Goal: Use online tool/utility: Utilize a website feature to perform a specific function

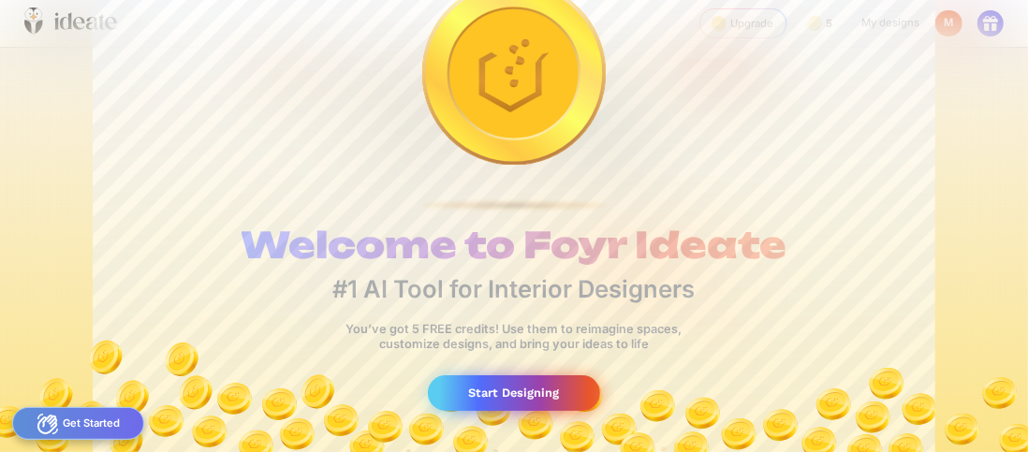
click at [466, 395] on div "Start Designing" at bounding box center [513, 393] width 171 height 35
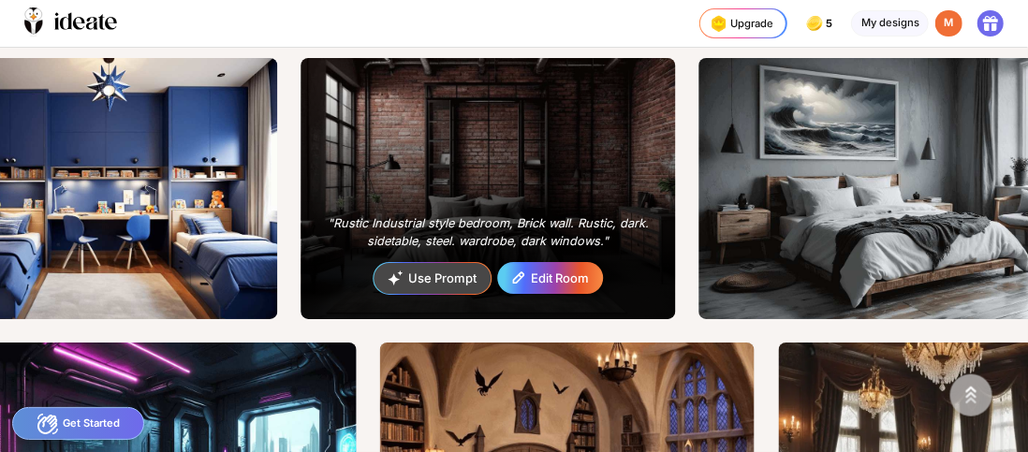
click at [542, 268] on div "Edit Room" at bounding box center [551, 278] width 104 height 29
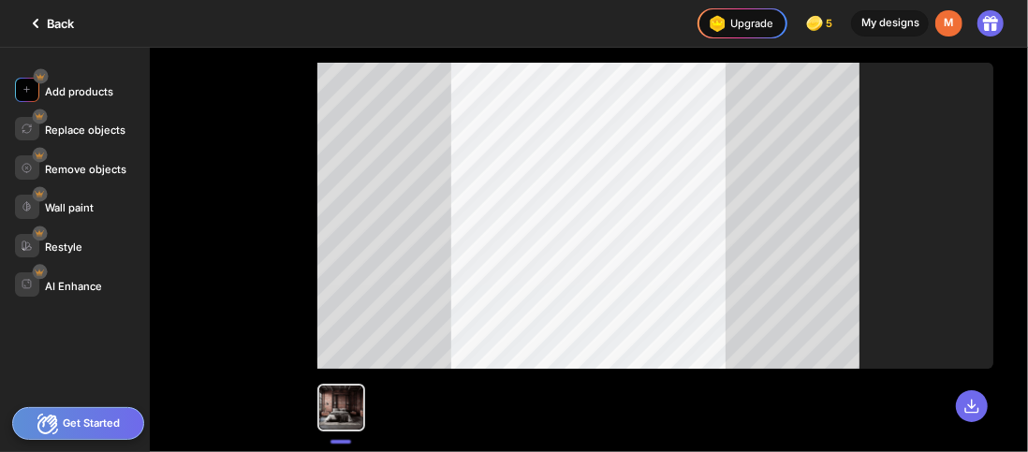
click at [79, 92] on div "Add products" at bounding box center [79, 91] width 68 height 13
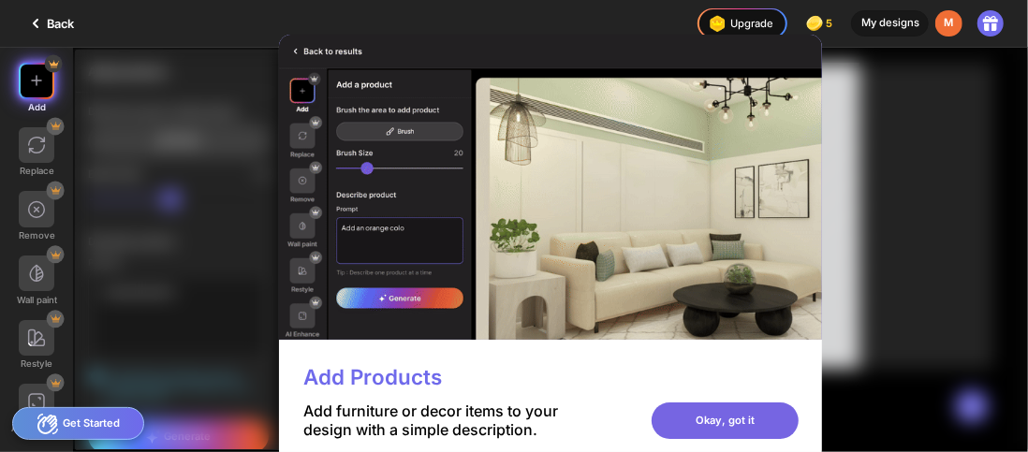
click at [706, 411] on div "Okay, got it" at bounding box center [725, 421] width 147 height 36
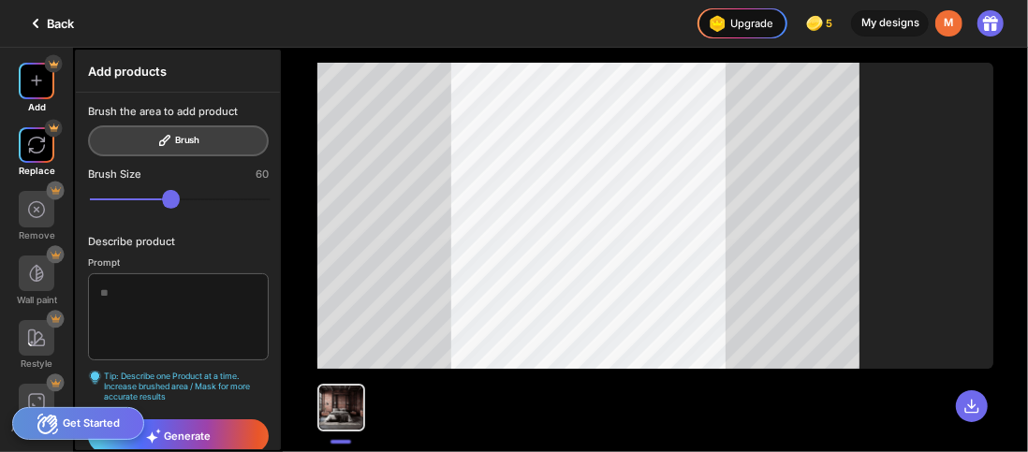
click at [38, 163] on div "Replace" at bounding box center [36, 152] width 73 height 50
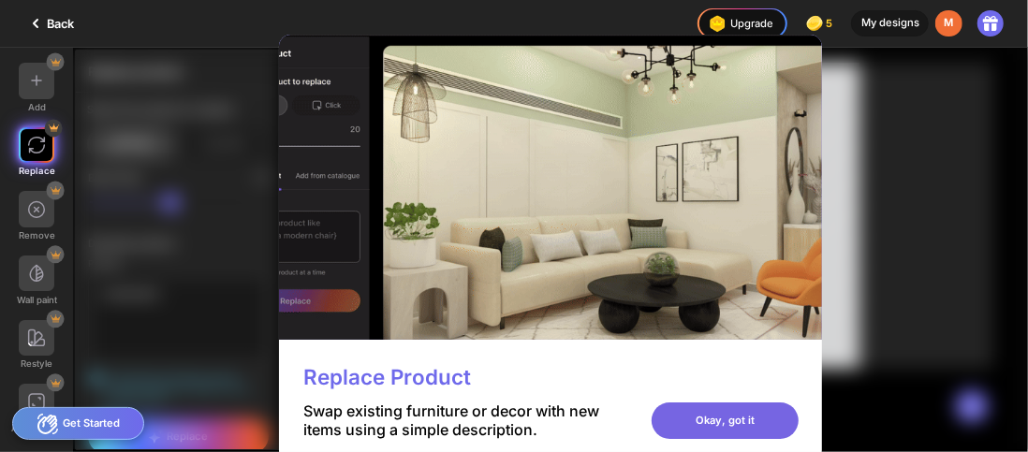
click at [701, 407] on div "Okay, got it" at bounding box center [725, 421] width 147 height 36
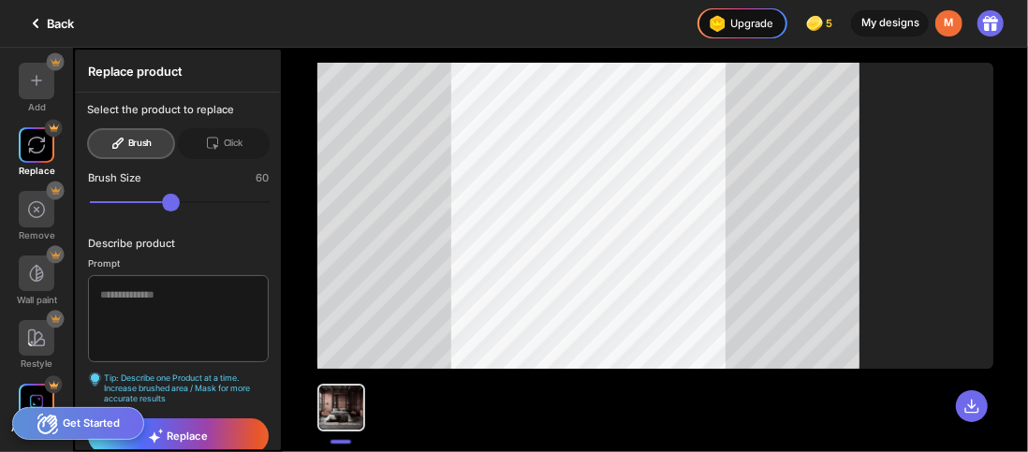
click at [37, 399] on img at bounding box center [36, 401] width 15 height 15
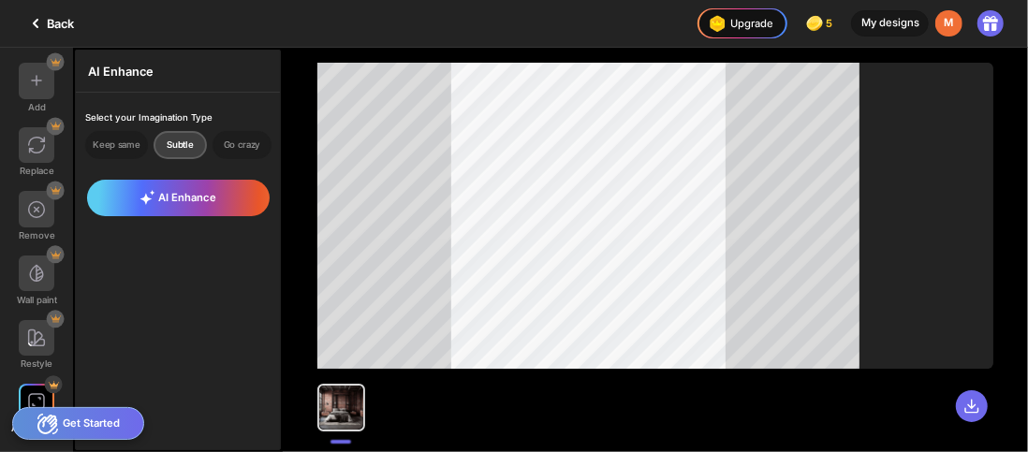
click at [45, 26] on icon at bounding box center [35, 23] width 22 height 22
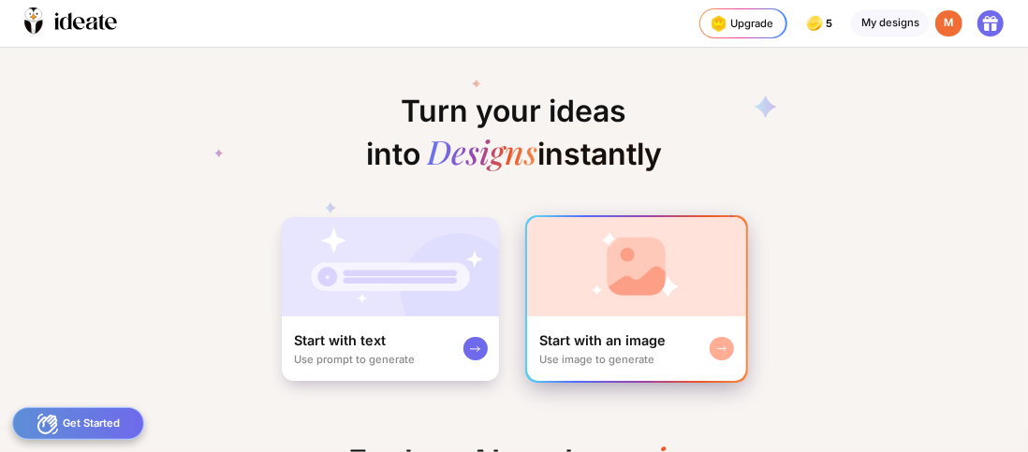
click at [530, 275] on img at bounding box center [636, 266] width 219 height 99
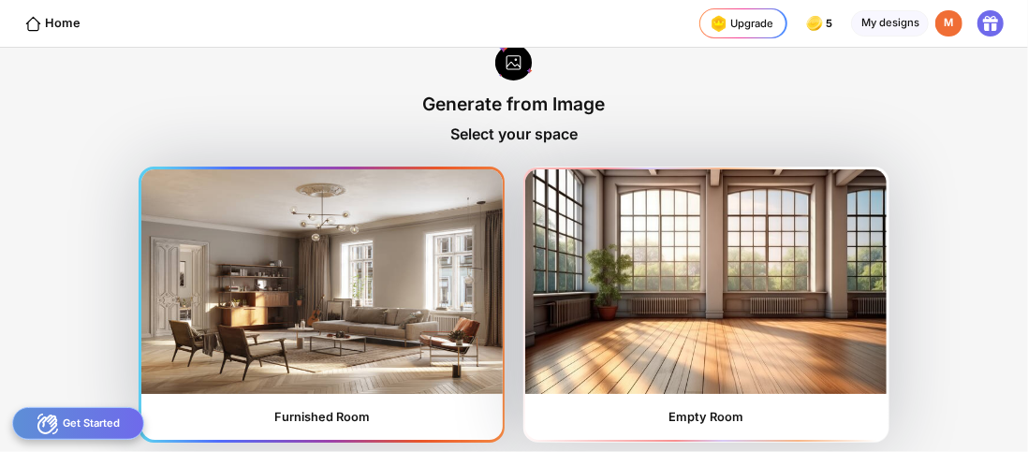
click at [362, 302] on img at bounding box center [322, 282] width 362 height 225
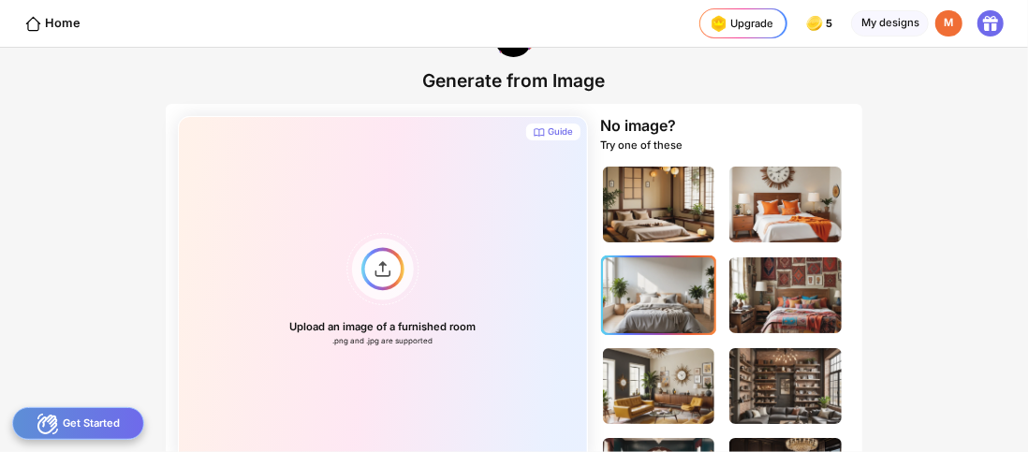
scroll to position [55, 0]
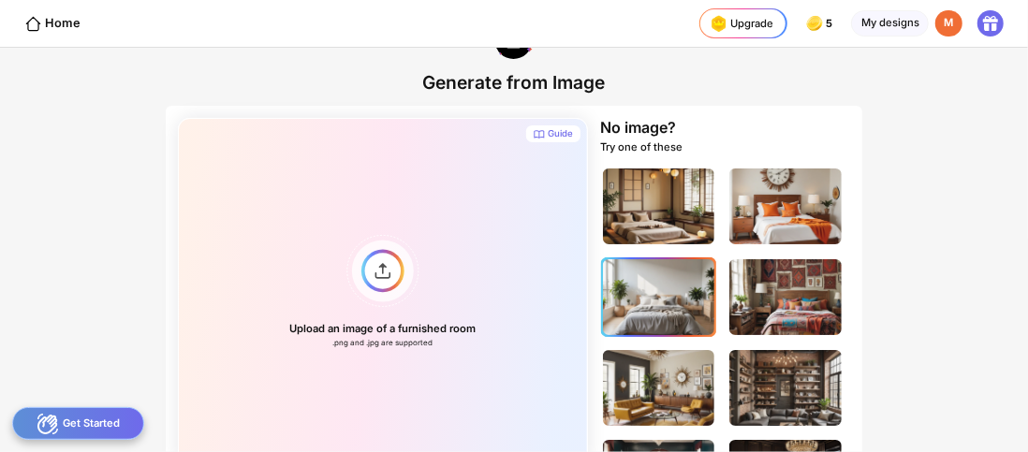
click at [654, 314] on img at bounding box center [659, 297] width 112 height 76
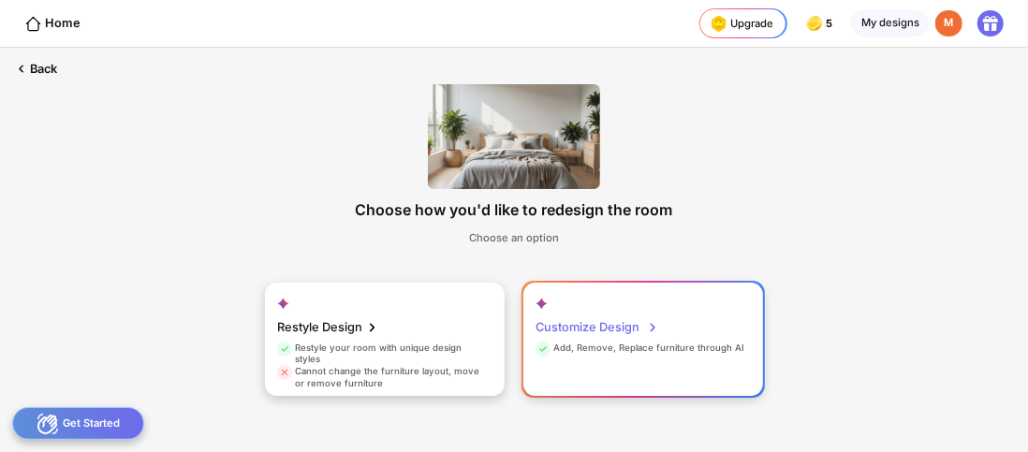
click at [607, 304] on div "Customize Design Add, Remove, Replace furniture through AI" at bounding box center [644, 340] width 240 height 114
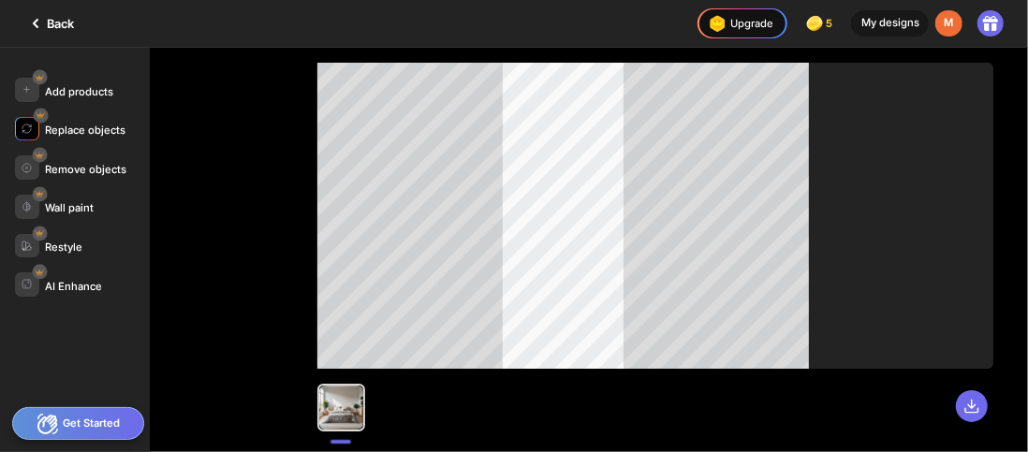
click at [98, 129] on div "Replace objects" at bounding box center [85, 130] width 81 height 13
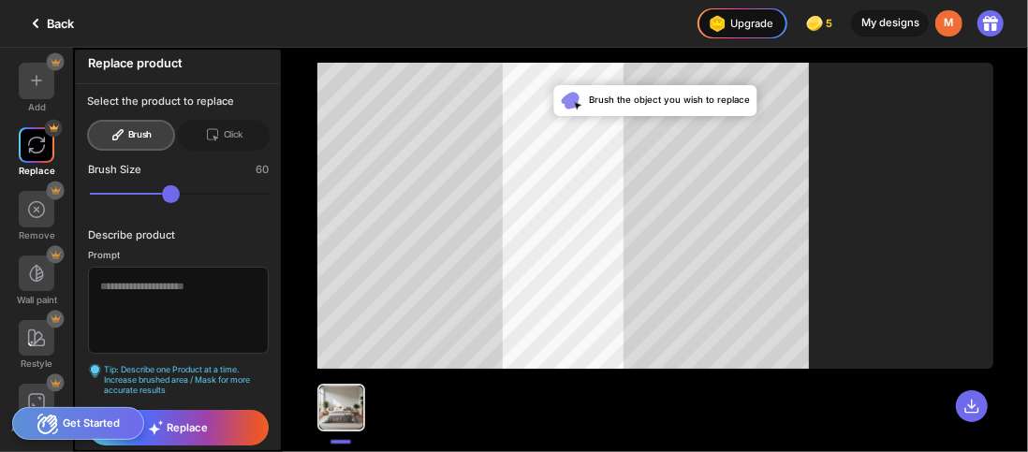
scroll to position [7, 0]
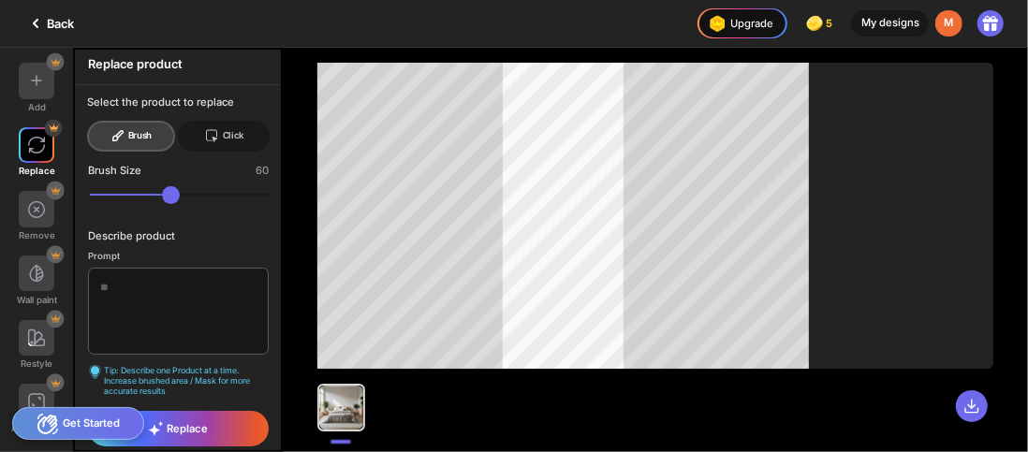
click at [234, 137] on div "Click" at bounding box center [224, 136] width 92 height 31
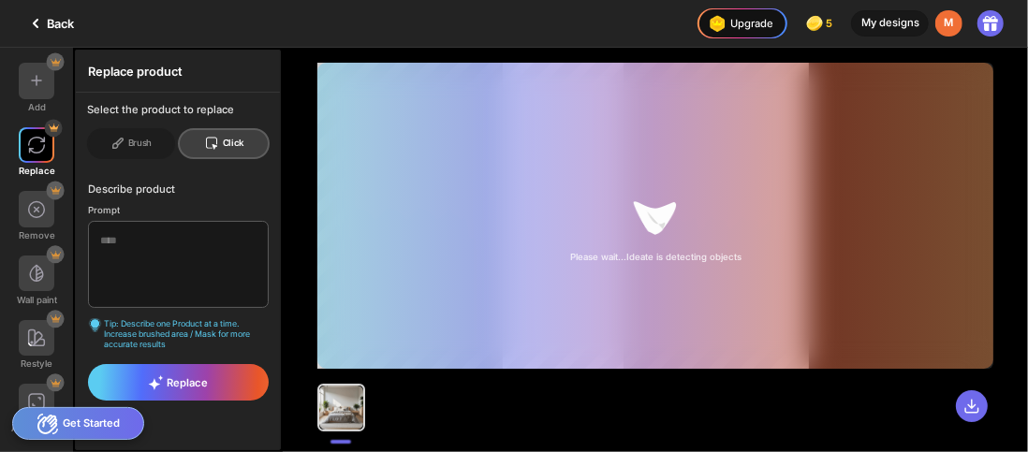
scroll to position [0, 0]
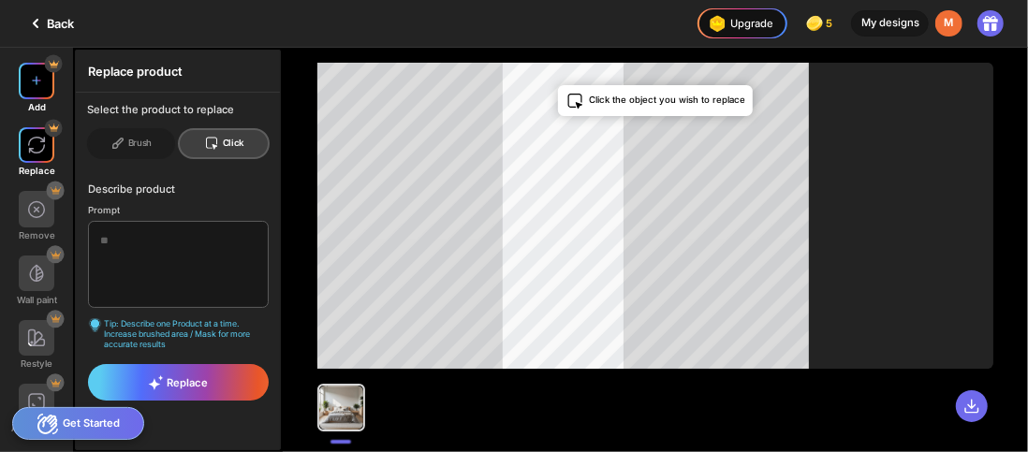
click at [30, 96] on div at bounding box center [37, 81] width 36 height 36
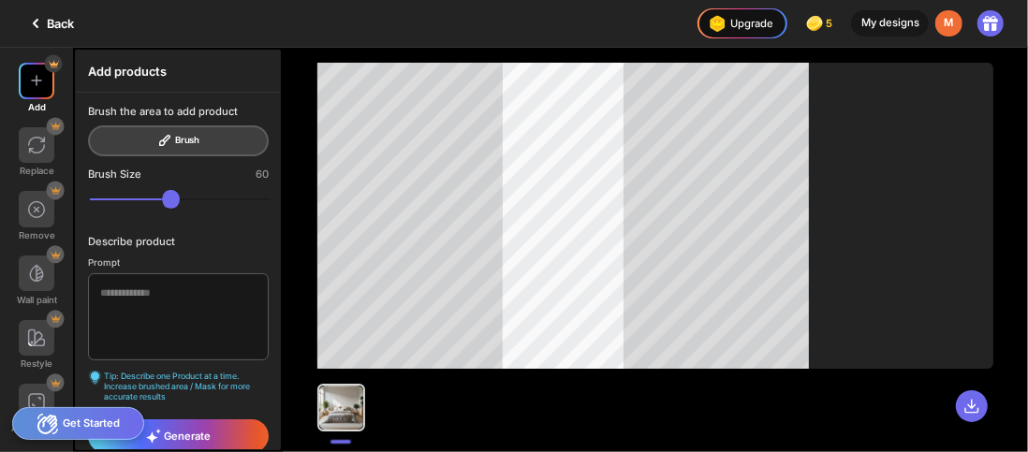
scroll to position [11, 0]
